Goal: Task Accomplishment & Management: Manage account settings

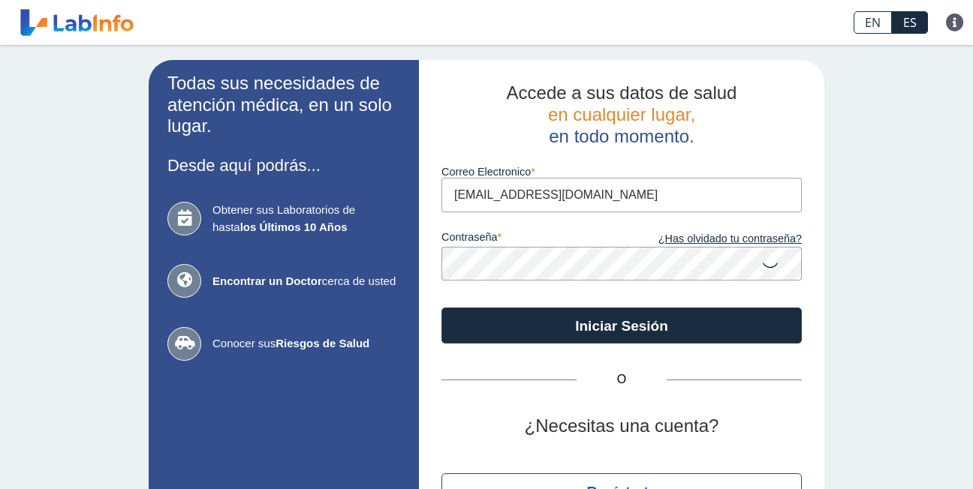
type input "[EMAIL_ADDRESS][DOMAIN_NAME]"
click at [765, 259] on icon at bounding box center [770, 264] width 18 height 29
click at [767, 262] on icon at bounding box center [770, 263] width 18 height 27
drag, startPoint x: 769, startPoint y: 261, endPoint x: 757, endPoint y: 268, distance: 13.8
click at [773, 263] on icon at bounding box center [770, 264] width 18 height 29
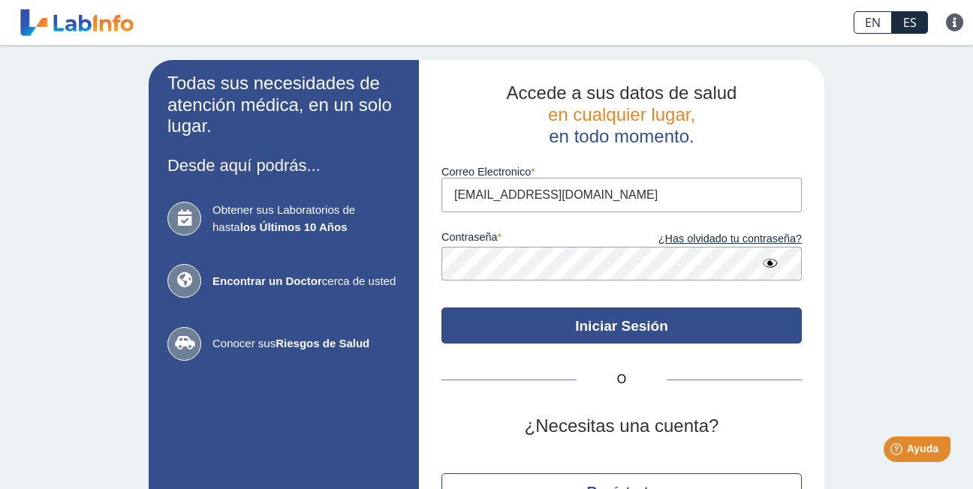
click at [618, 332] on button "Iniciar Sesión" at bounding box center [621, 326] width 360 height 36
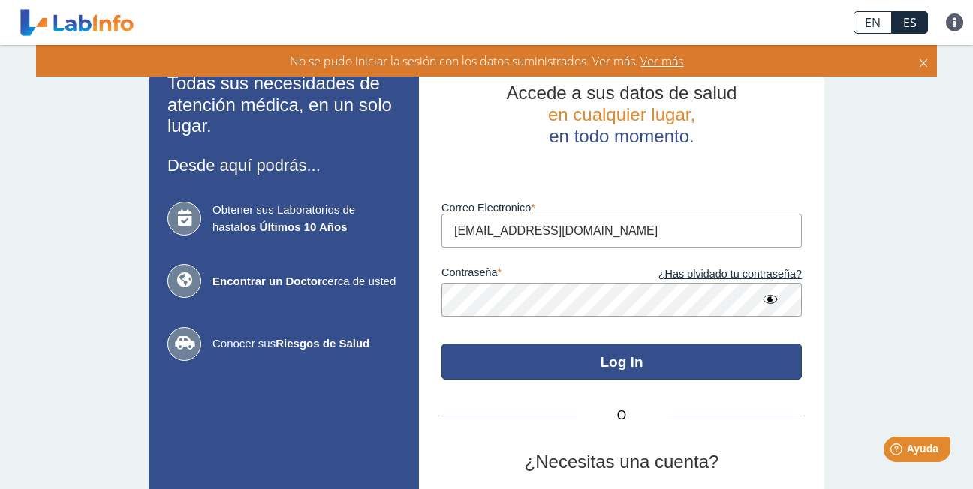
click at [569, 360] on button "Log In" at bounding box center [621, 362] width 360 height 36
click at [549, 363] on button "Log In" at bounding box center [621, 362] width 360 height 36
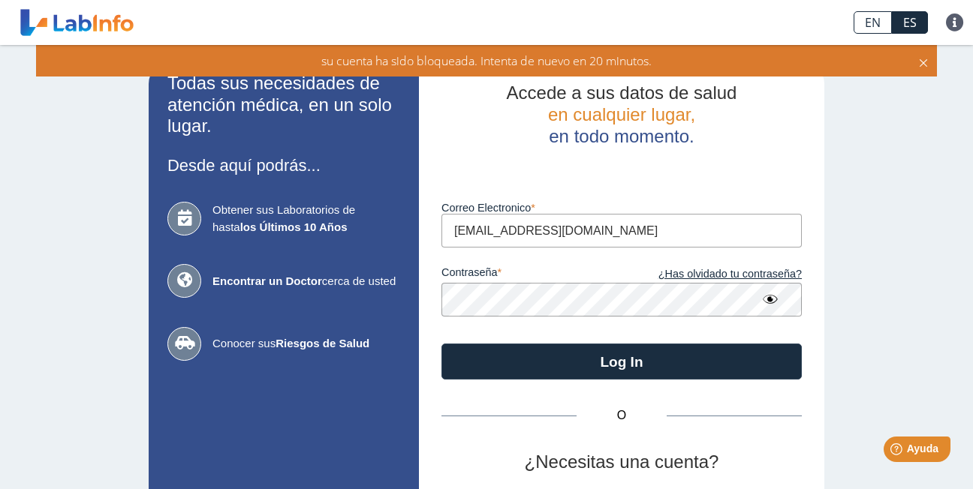
click at [441, 344] on button "Log In" at bounding box center [621, 362] width 360 height 36
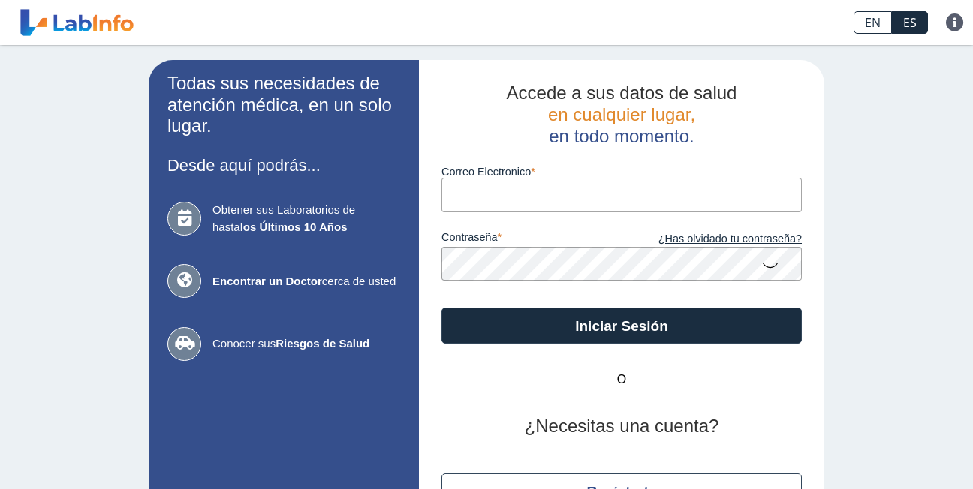
click at [517, 195] on input "Correo Electronico" at bounding box center [621, 195] width 360 height 34
type input "[EMAIL_ADDRESS][DOMAIN_NAME]"
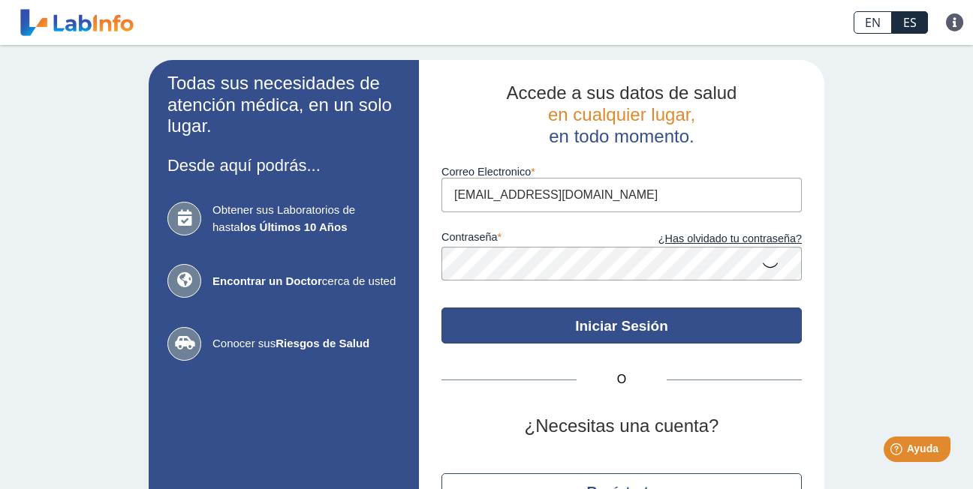
click at [627, 318] on button "Iniciar Sesión" at bounding box center [621, 326] width 360 height 36
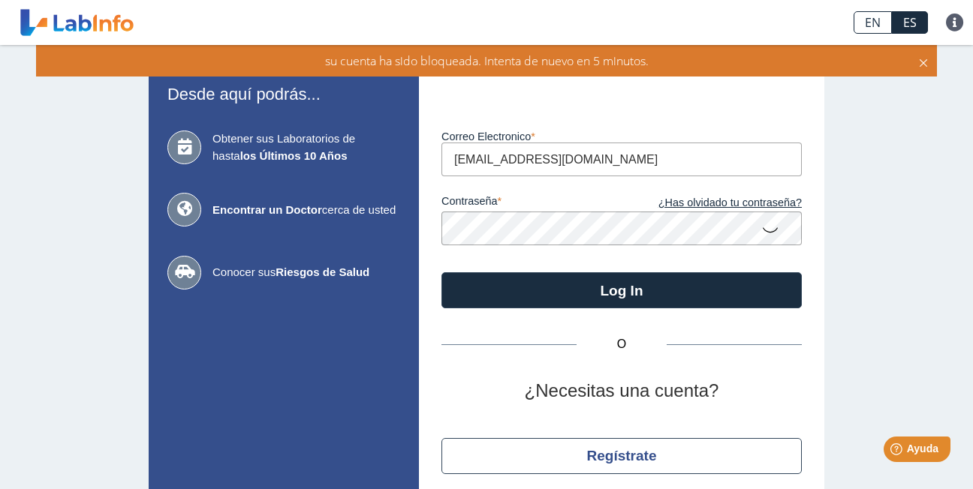
scroll to position [131, 0]
